Goal: Transaction & Acquisition: Purchase product/service

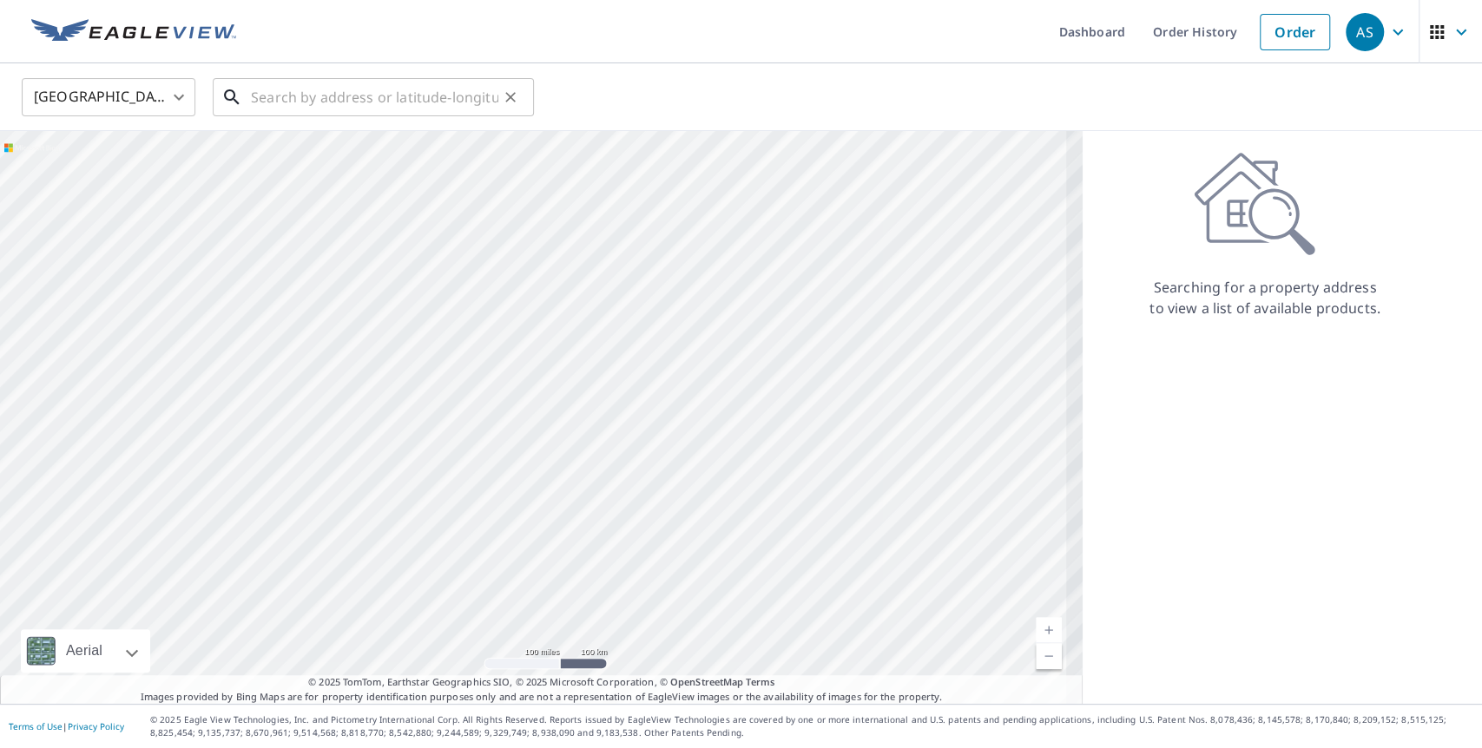
click at [340, 90] on input "text" at bounding box center [374, 97] width 247 height 49
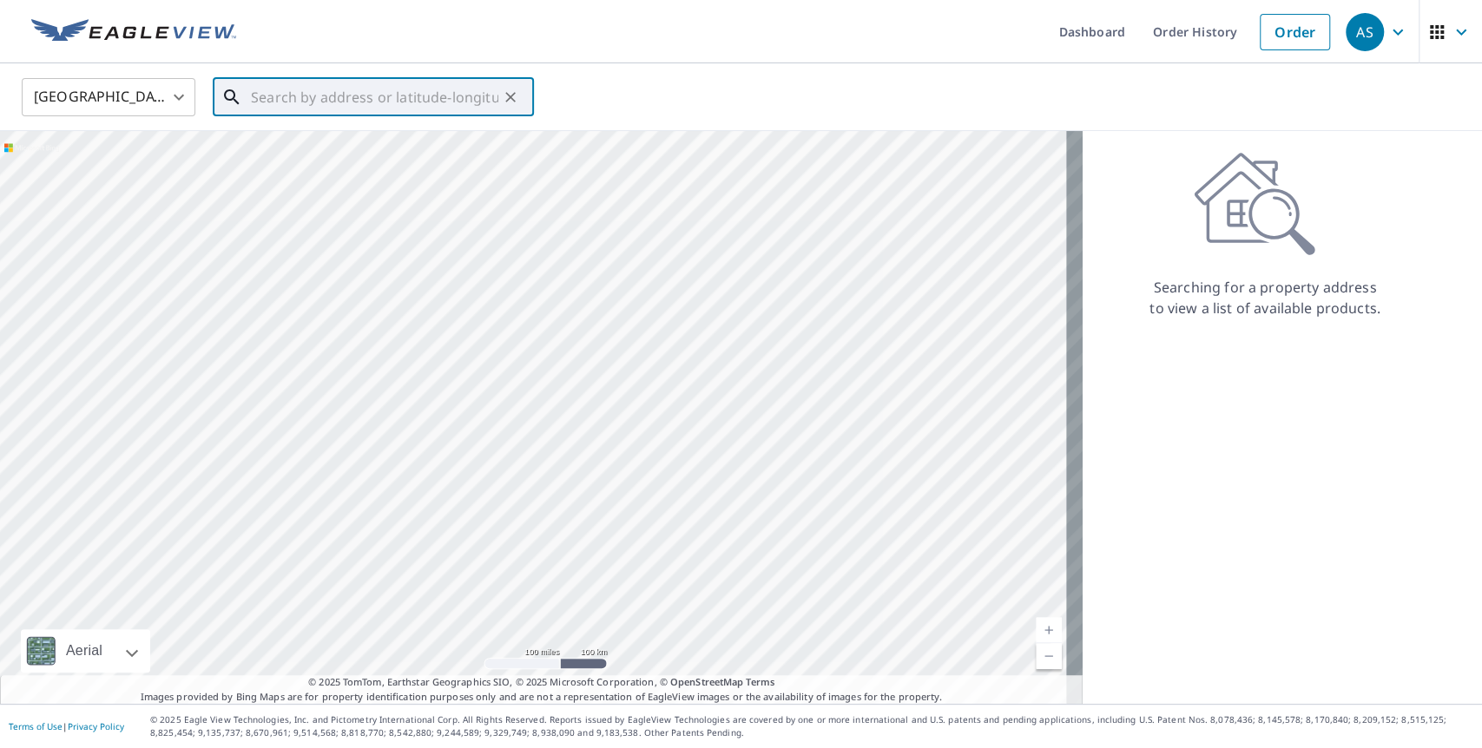
paste input "[STREET_ADDRESS]"
type input "[STREET_ADDRESS]"
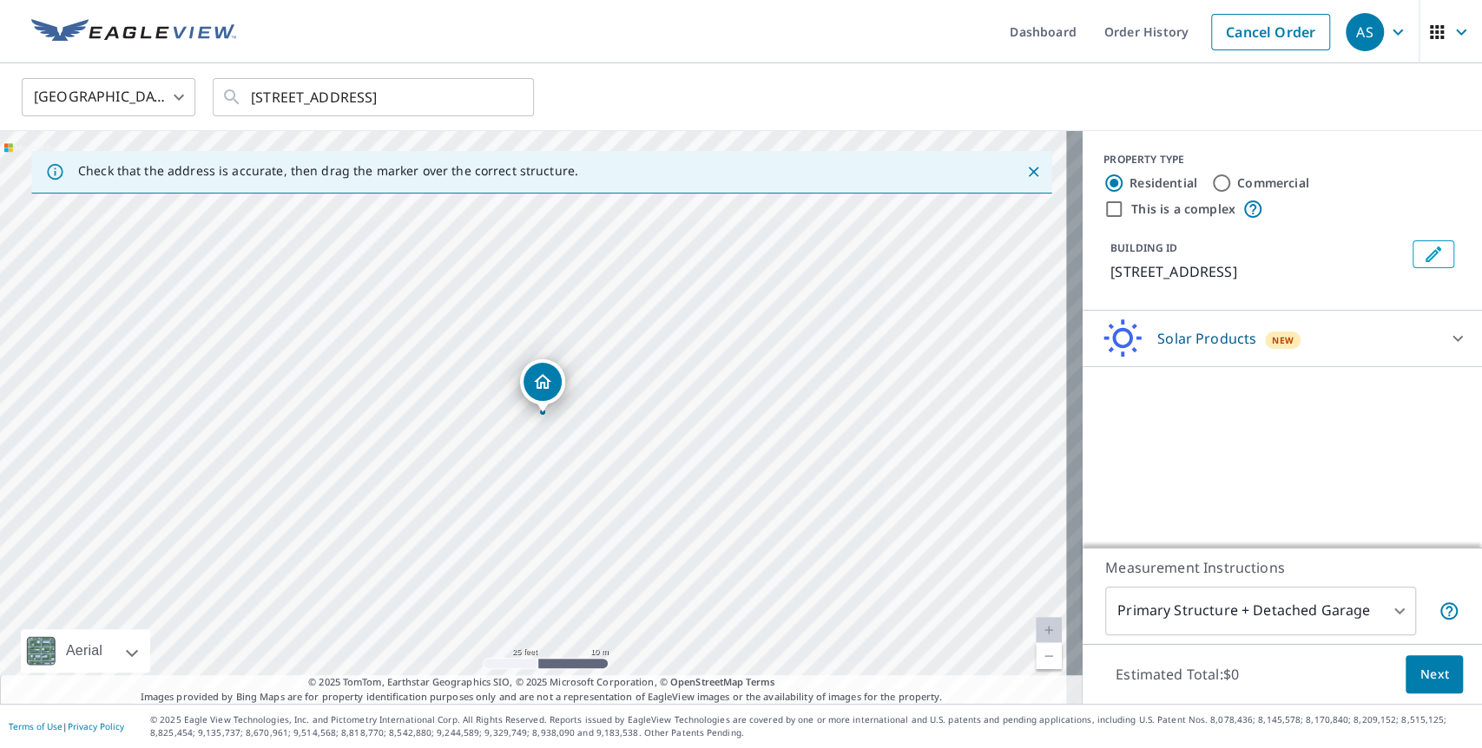
drag, startPoint x: 542, startPoint y: 385, endPoint x: 552, endPoint y: 384, distance: 9.7
click at [1327, 345] on div "Solar Products New" at bounding box center [1266, 339] width 340 height 41
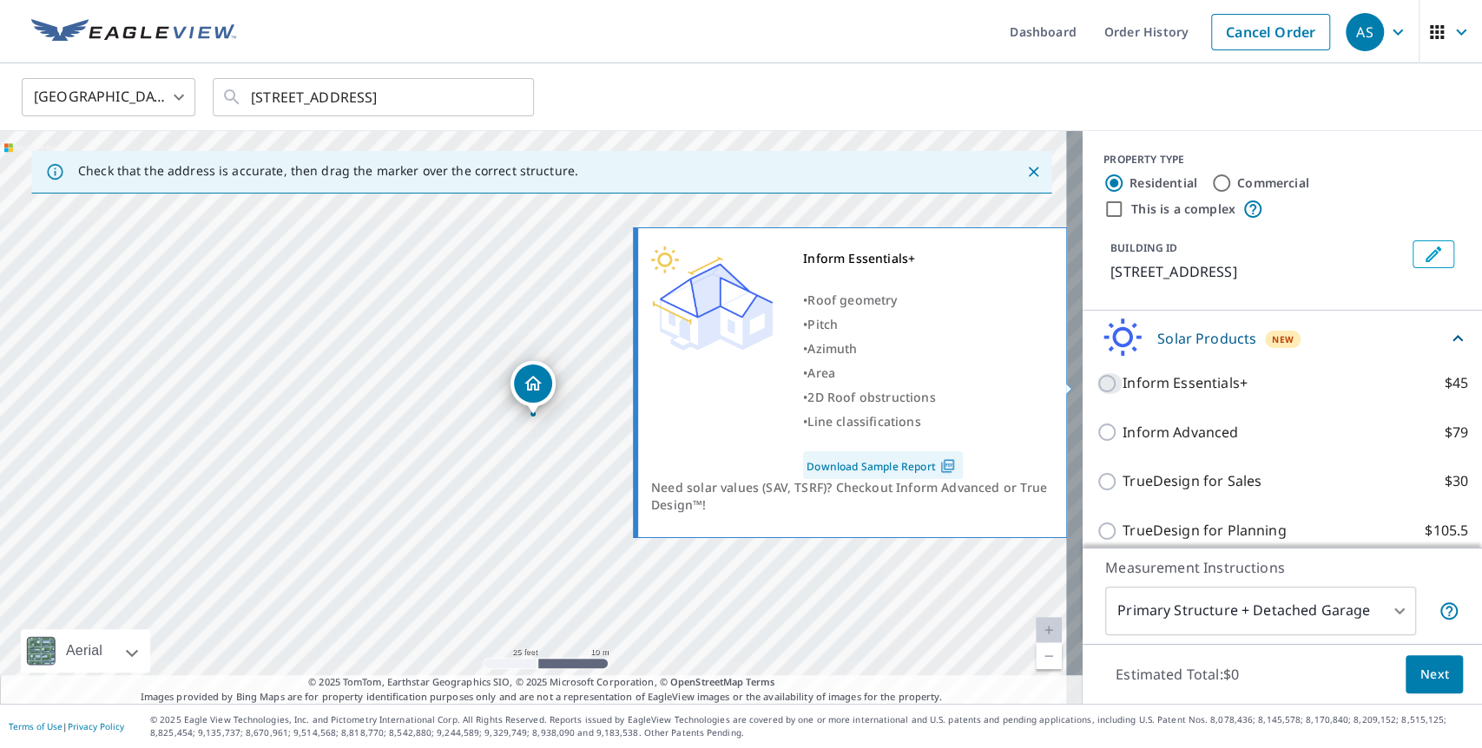
click at [1099, 387] on input "Inform Essentials+ $45" at bounding box center [1109, 383] width 26 height 21
checkbox input "true"
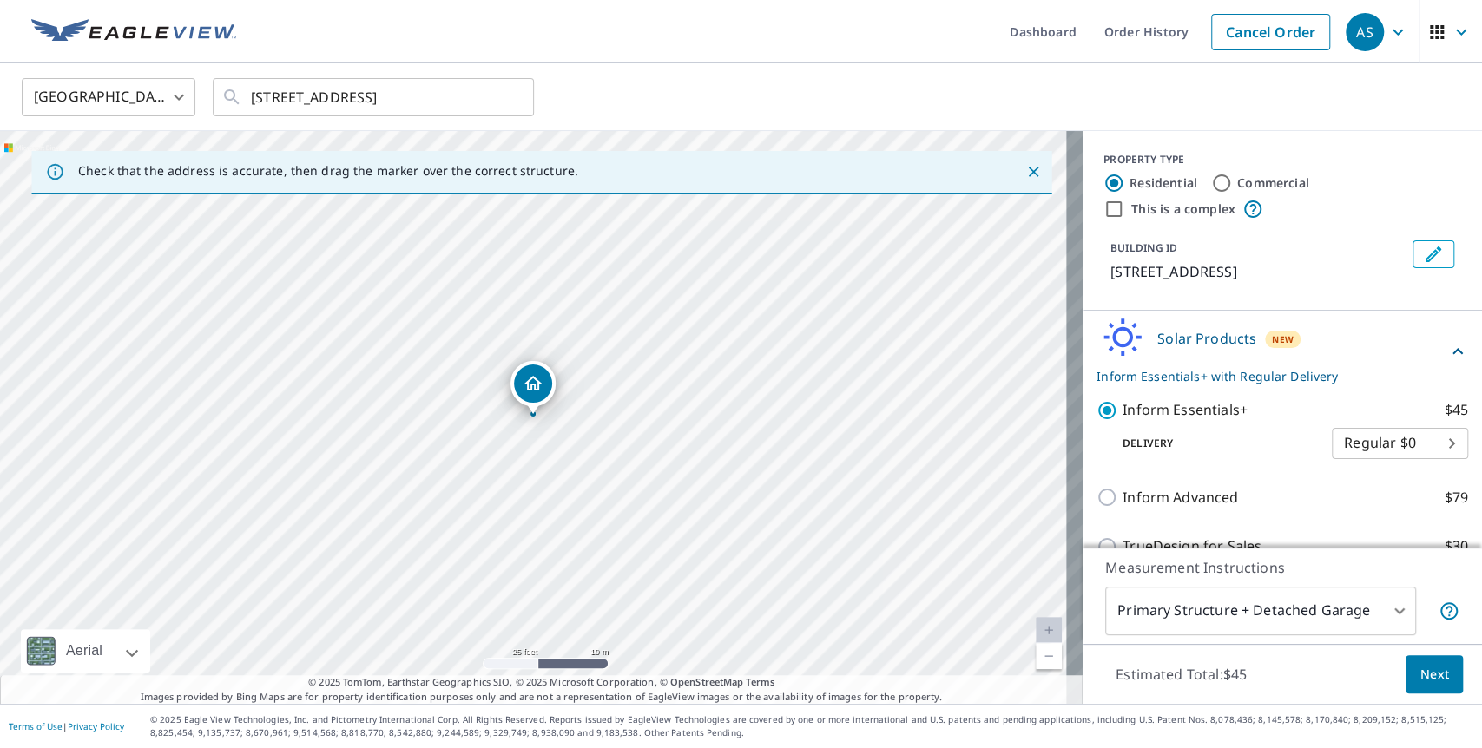
click at [1431, 668] on span "Next" at bounding box center [1434, 675] width 30 height 22
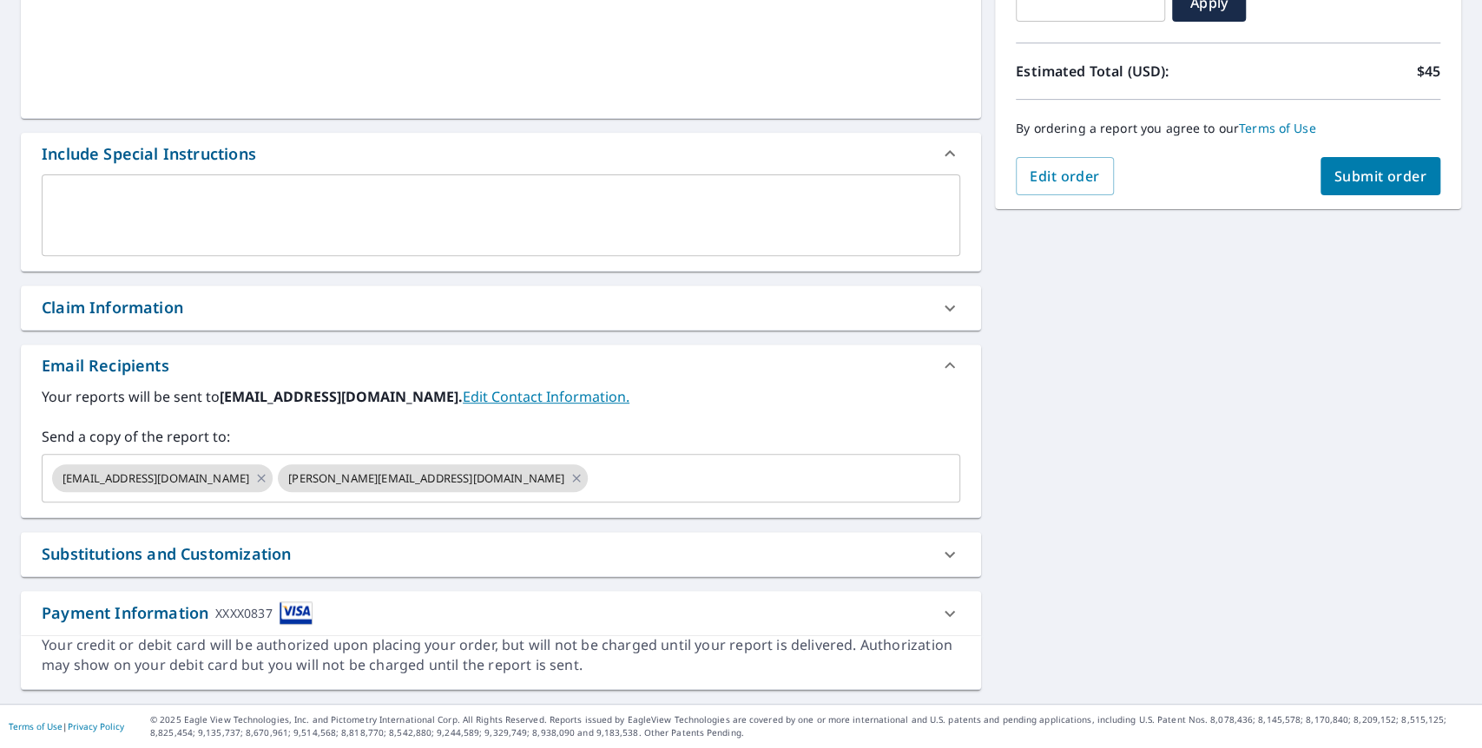
scroll to position [343, 0]
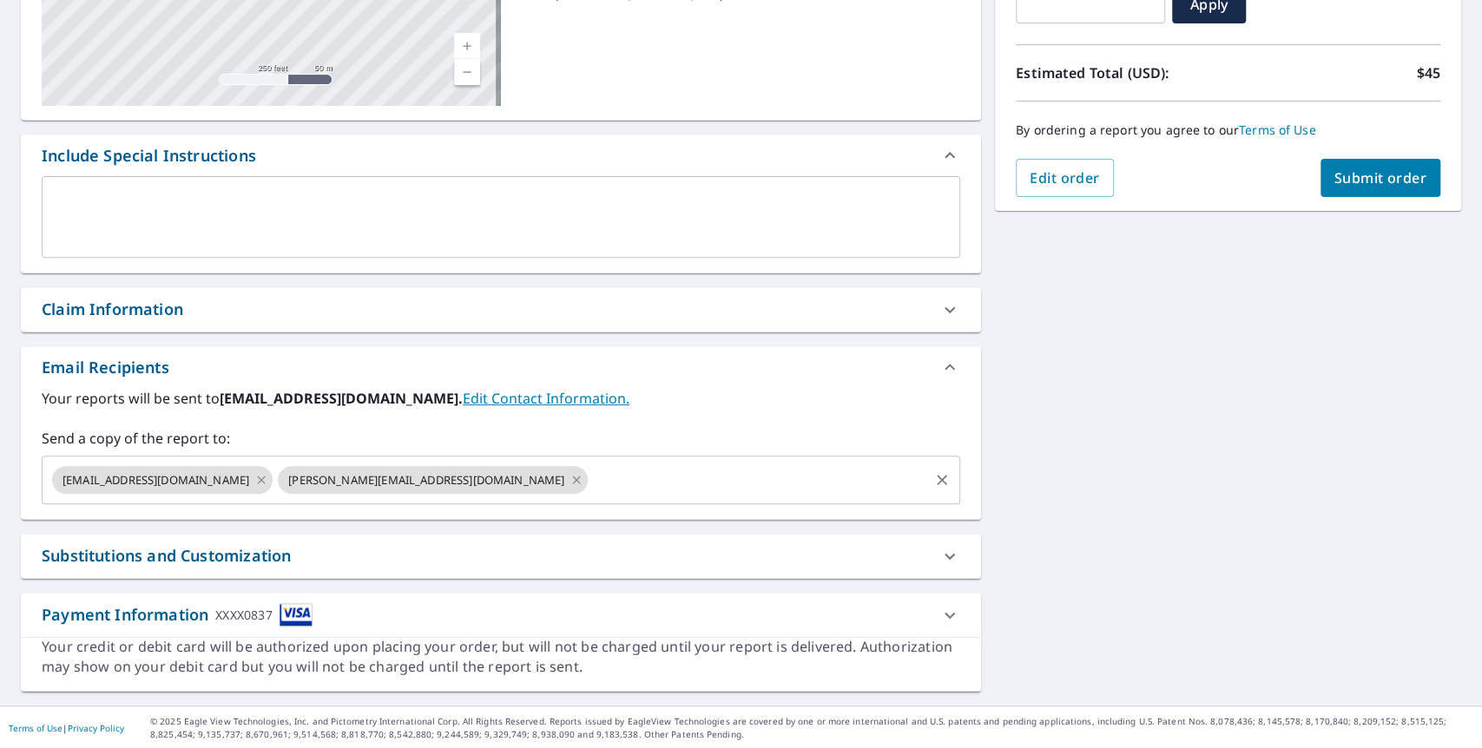
click at [663, 479] on input "text" at bounding box center [758, 479] width 336 height 33
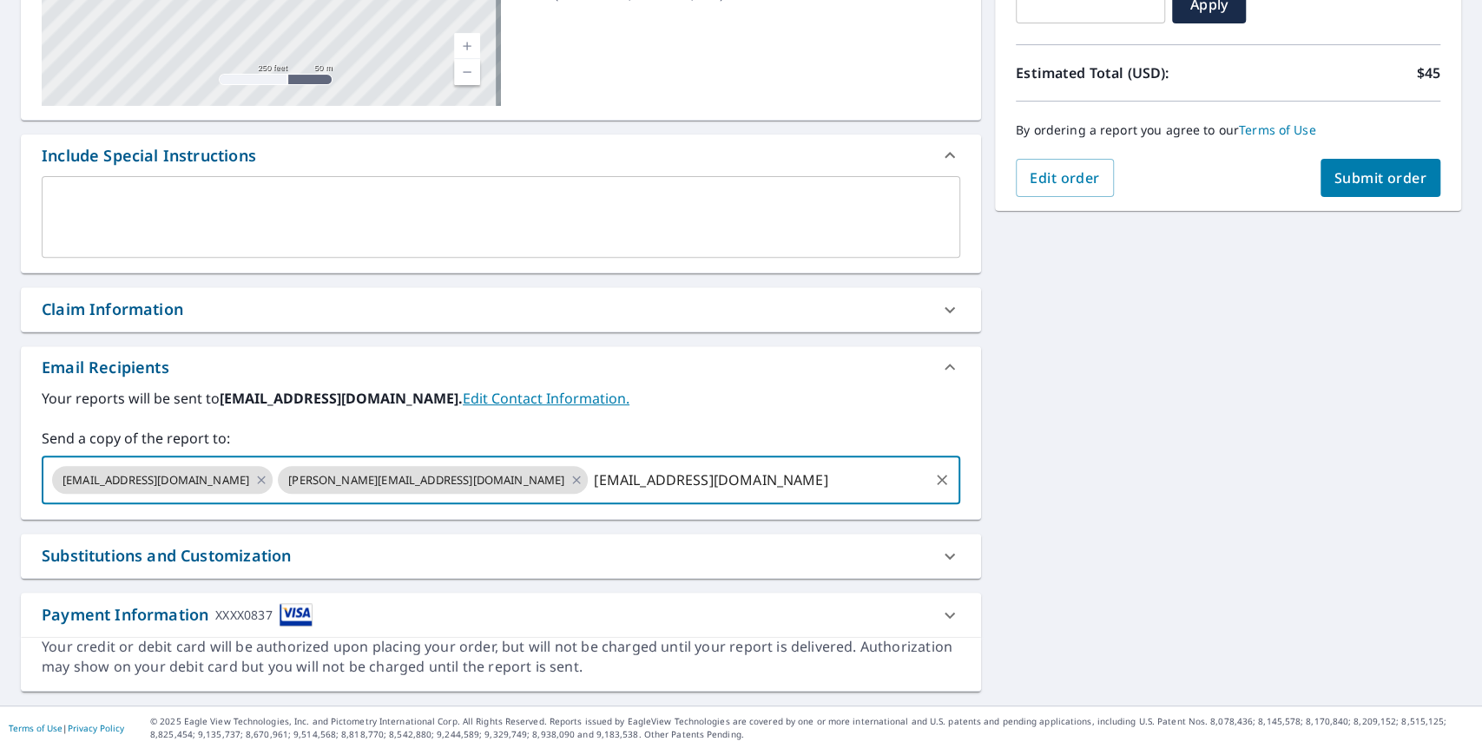
type input "[EMAIL_ADDRESS][DOMAIN_NAME]"
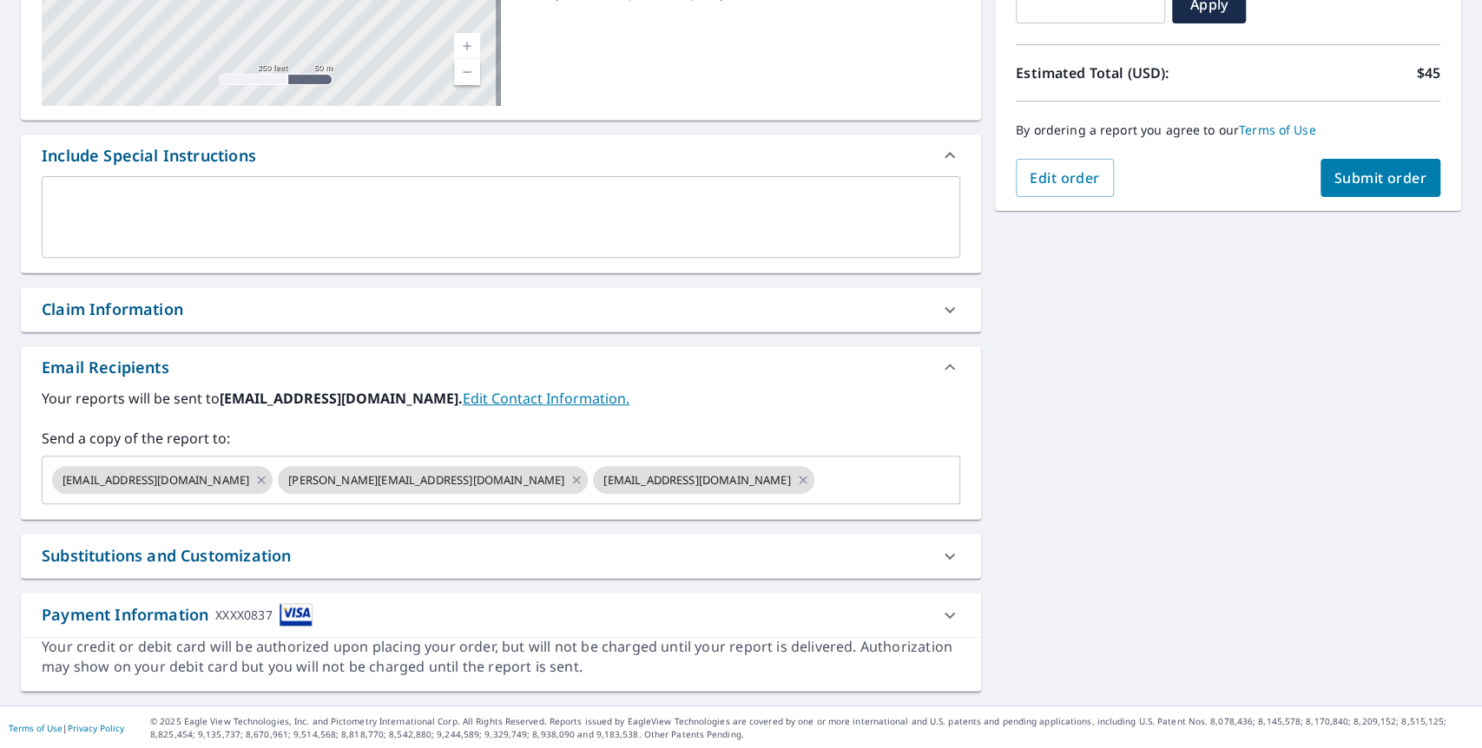
click at [1230, 519] on div "[STREET_ADDRESS] A standard road map Aerial A detailed look from above Labels L…" at bounding box center [741, 262] width 1482 height 888
click at [1388, 168] on span "Submit order" at bounding box center [1380, 177] width 93 height 19
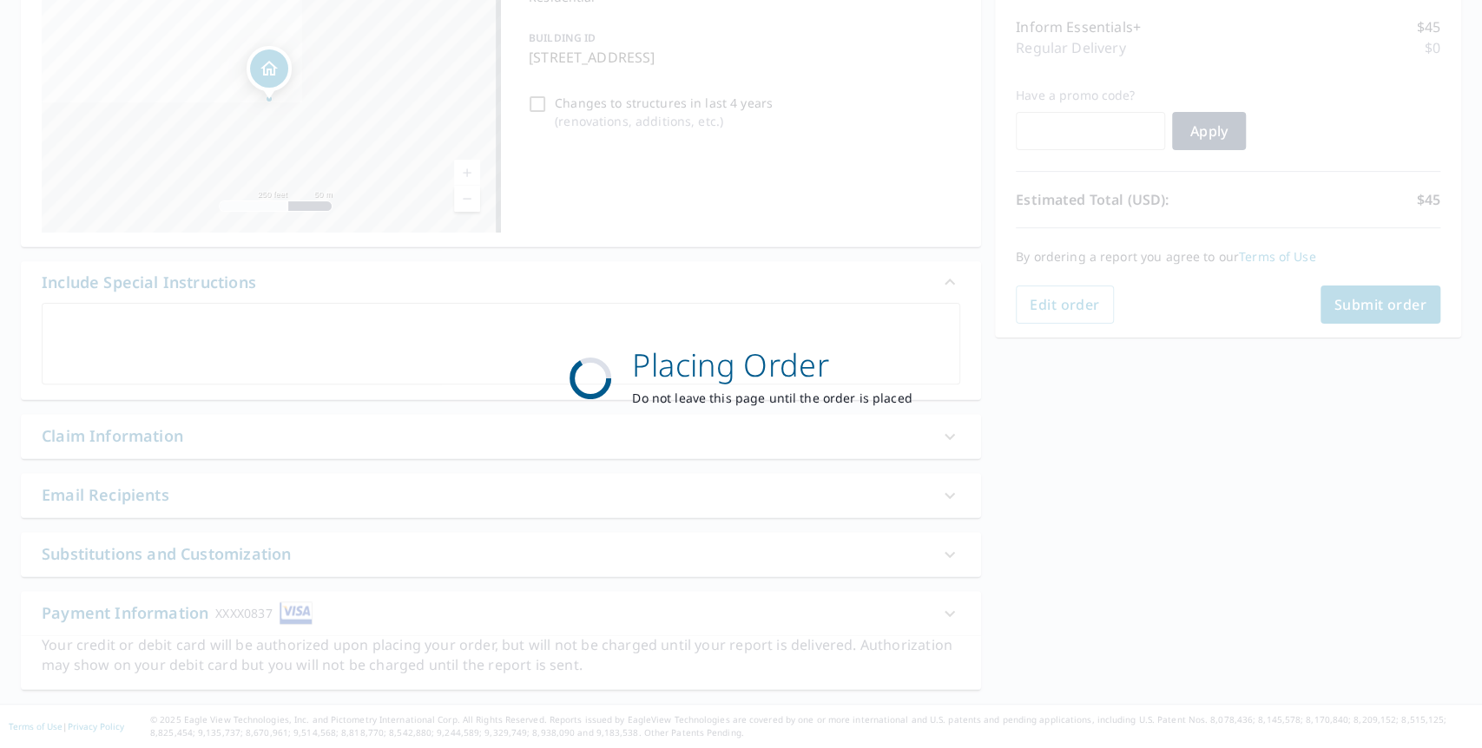
scroll to position [215, 0]
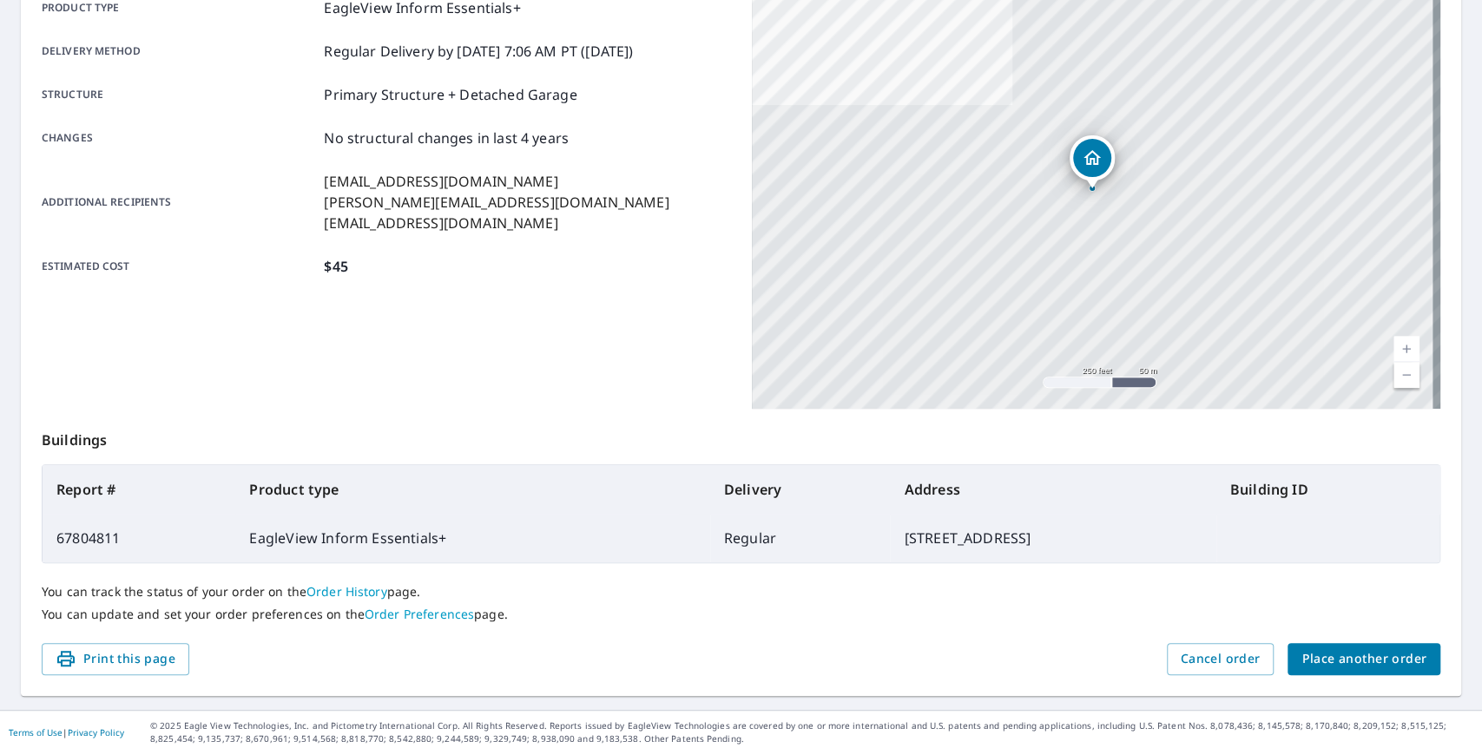
scroll to position [272, 0]
